Goal: Find contact information: Find contact information

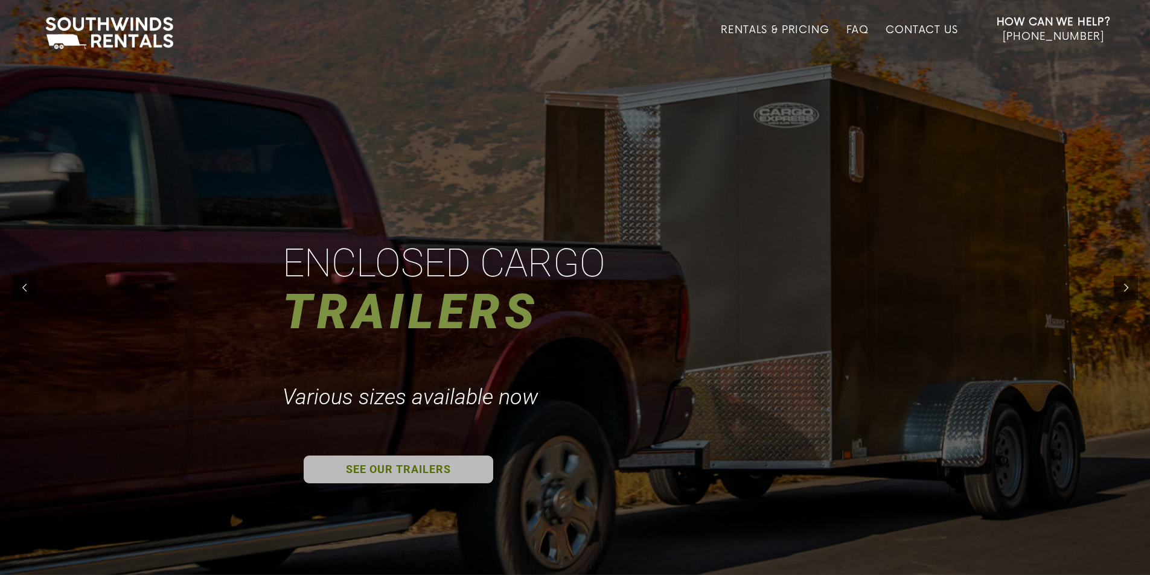
click at [331, 469] on link "SEE OUR TRAILERS" at bounding box center [399, 470] width 190 height 28
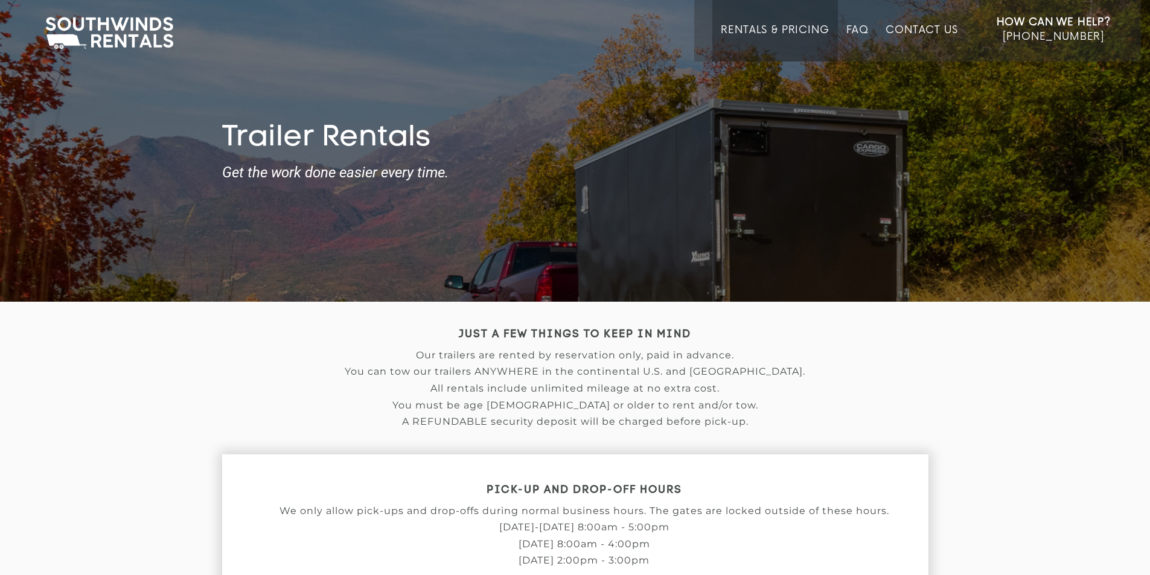
click at [822, 572] on div "PICK-UP AND DROP-OFF HOURS We only allow pick-ups and drop-offs during normal b…" at bounding box center [575, 529] width 707 height 148
click at [897, 32] on link "Contact Us" at bounding box center [922, 42] width 72 height 37
